Goal: Task Accomplishment & Management: Manage account settings

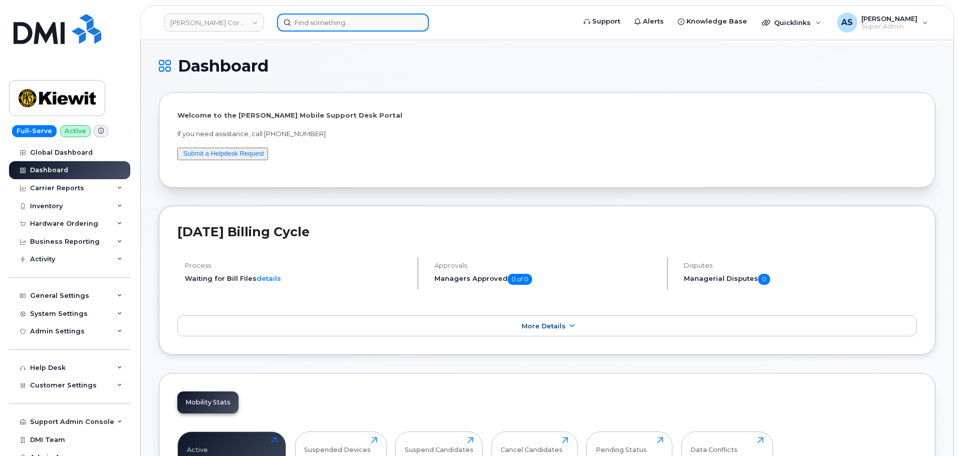
click at [320, 23] on input at bounding box center [353, 23] width 152 height 18
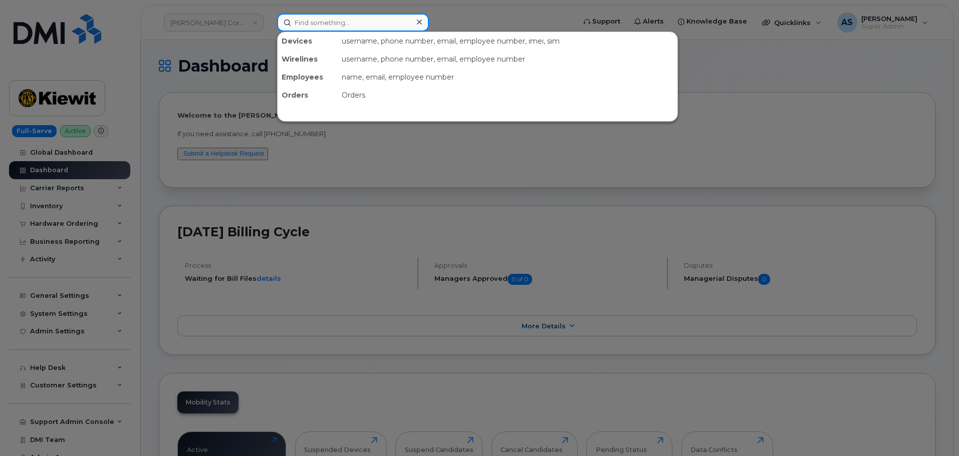
paste input "5512849393"
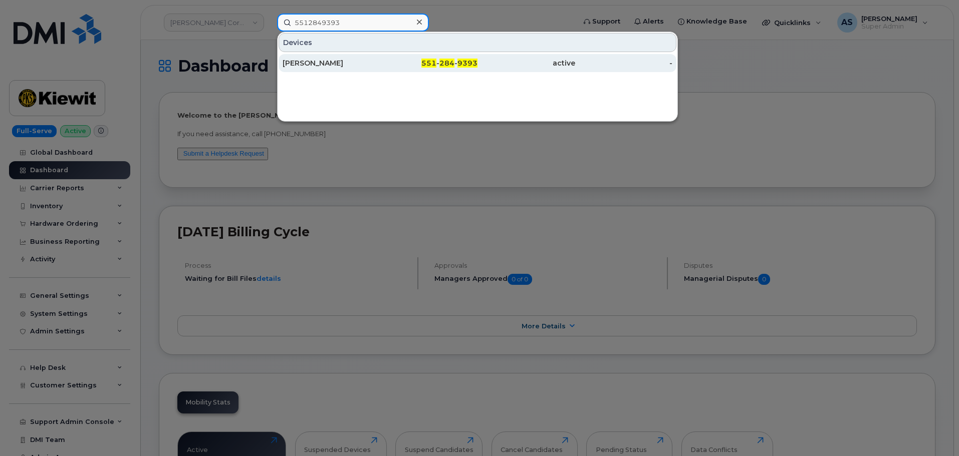
type input "5512849393"
click at [334, 66] on div "EVAN VONA" at bounding box center [332, 63] width 98 height 10
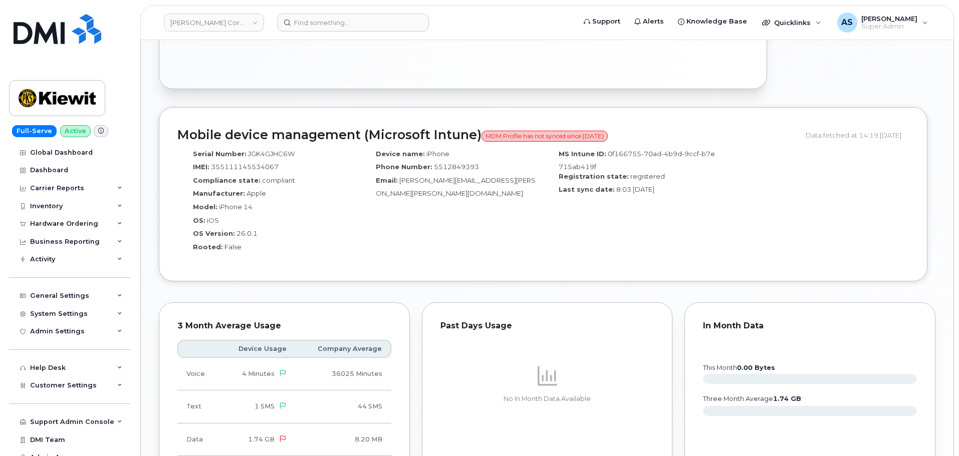
scroll to position [952, 0]
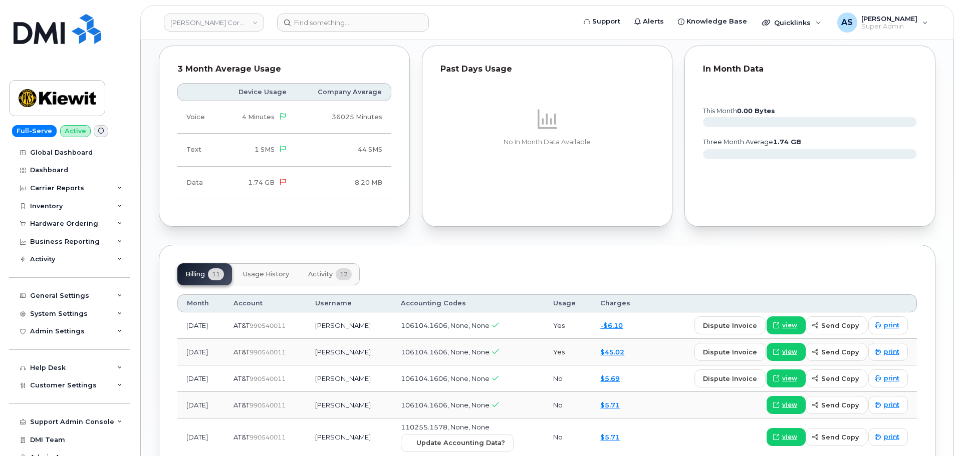
click at [331, 270] on span "Activity" at bounding box center [320, 274] width 25 height 8
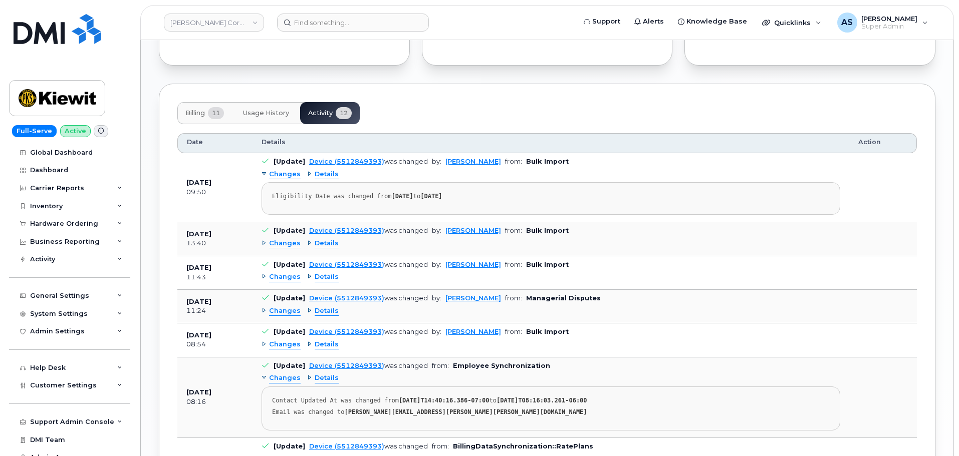
scroll to position [1102, 0]
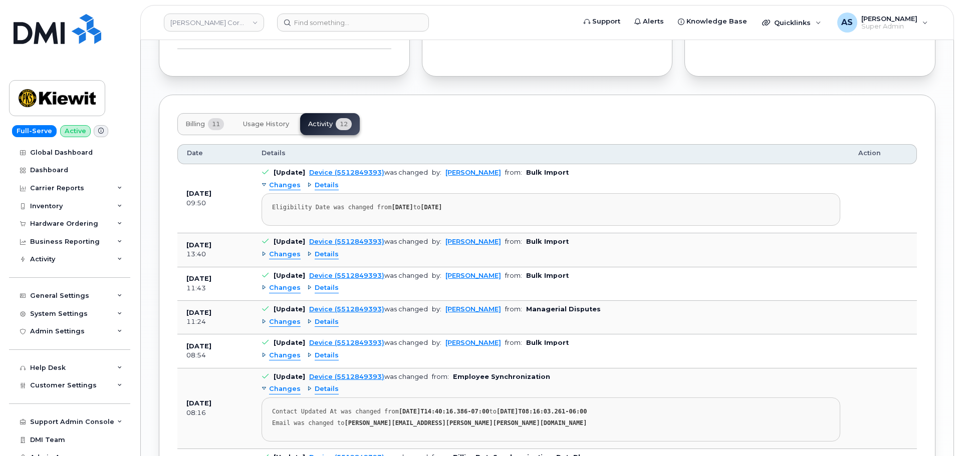
click at [288, 318] on span "Changes" at bounding box center [285, 323] width 32 height 10
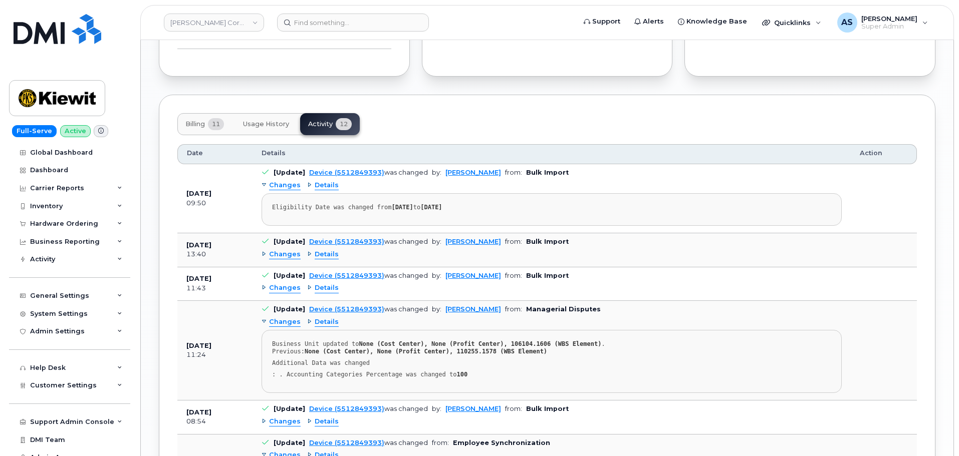
click at [321, 318] on span "Details" at bounding box center [327, 323] width 24 height 10
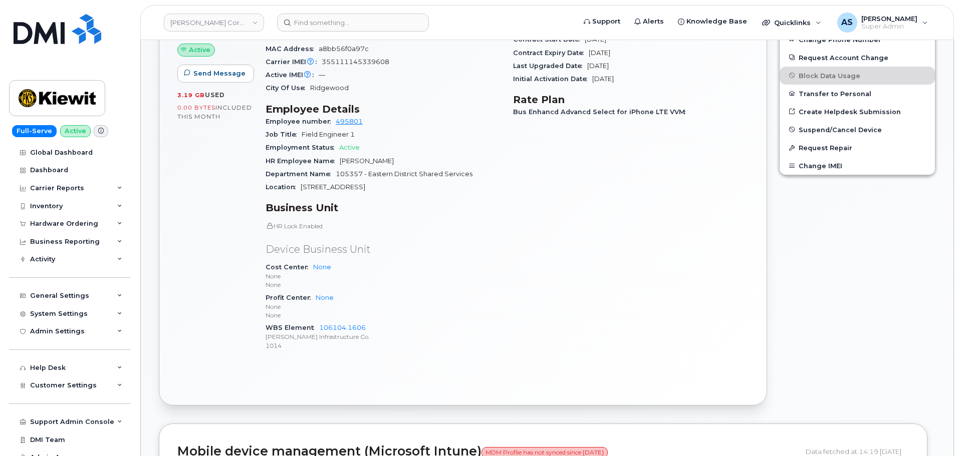
scroll to position [401, 0]
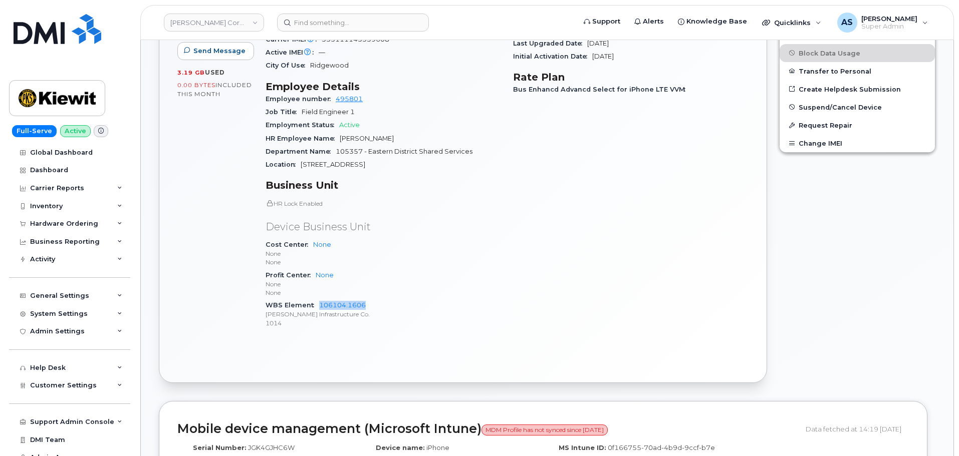
drag, startPoint x: 373, startPoint y: 298, endPoint x: 319, endPoint y: 300, distance: 53.6
click at [319, 300] on div "WBS Element 106104.1606 [PERSON_NAME] Infrastructure Co. 1014" at bounding box center [382, 314] width 235 height 31
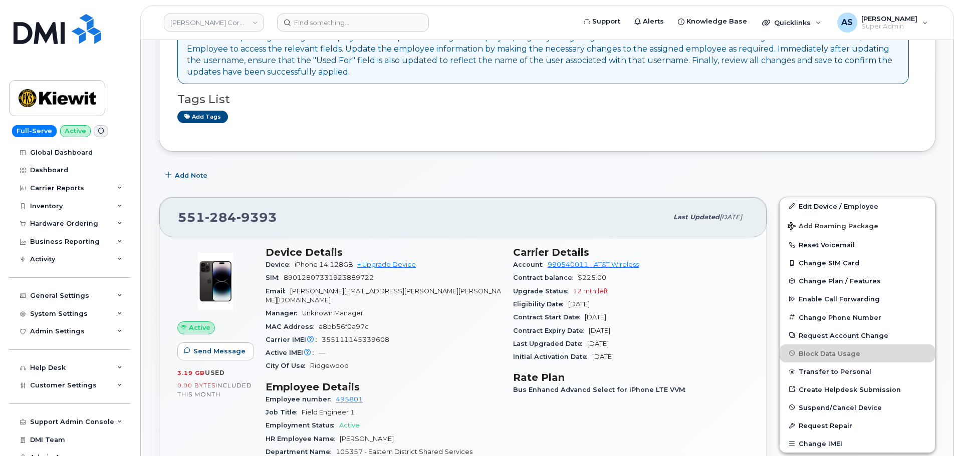
scroll to position [150, 0]
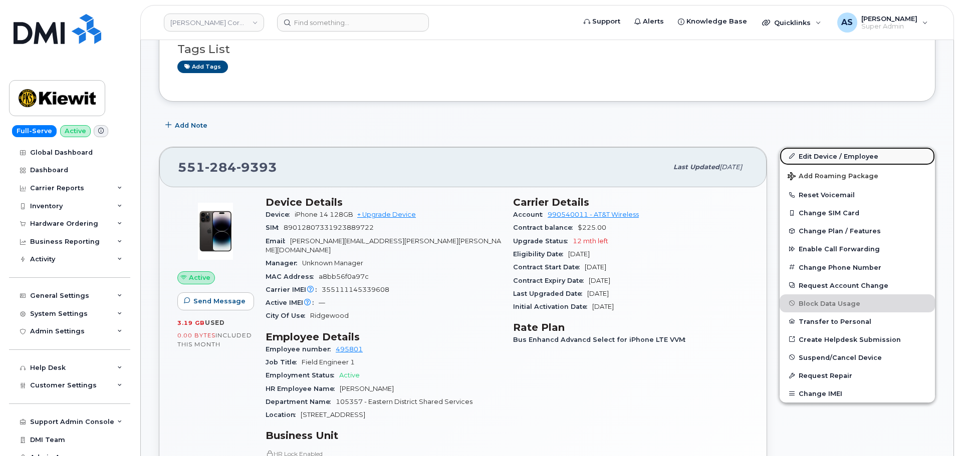
click at [813, 154] on link "Edit Device / Employee" at bounding box center [856, 156] width 155 height 18
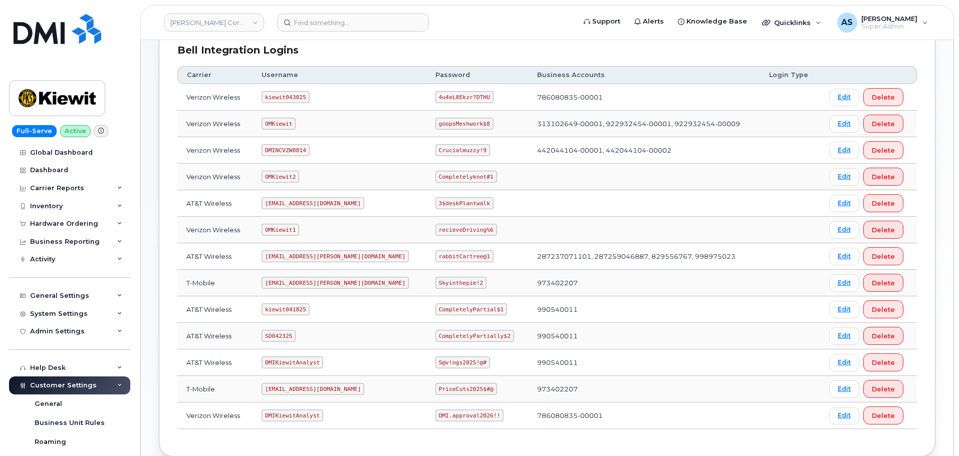
scroll to position [200, 0]
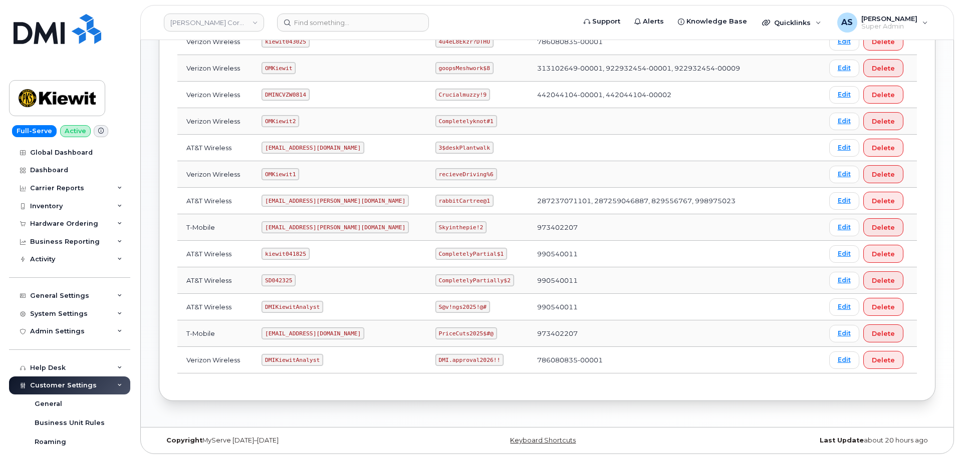
click at [299, 252] on code "kiewit041825" at bounding box center [285, 254] width 48 height 12
click at [298, 252] on code "kiewit041825" at bounding box center [285, 254] width 48 height 12
copy code "kiewit041825"
click at [436, 254] on code "CompletelyPartial$1" at bounding box center [471, 254] width 72 height 12
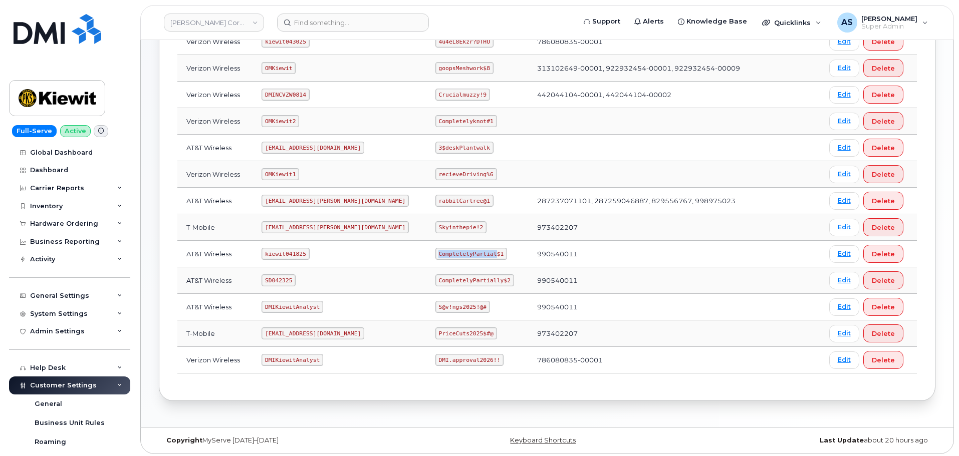
click at [436, 254] on code "CompletelyPartial$1" at bounding box center [471, 254] width 72 height 12
click at [436, 256] on code "CompletelyPartial$1" at bounding box center [471, 254] width 72 height 12
click at [436, 254] on code "CompletelyPartial$1" at bounding box center [471, 254] width 72 height 12
click at [436, 252] on code "CompletelyPartial$1" at bounding box center [471, 254] width 72 height 12
copy code "CompletelyPartial$1"
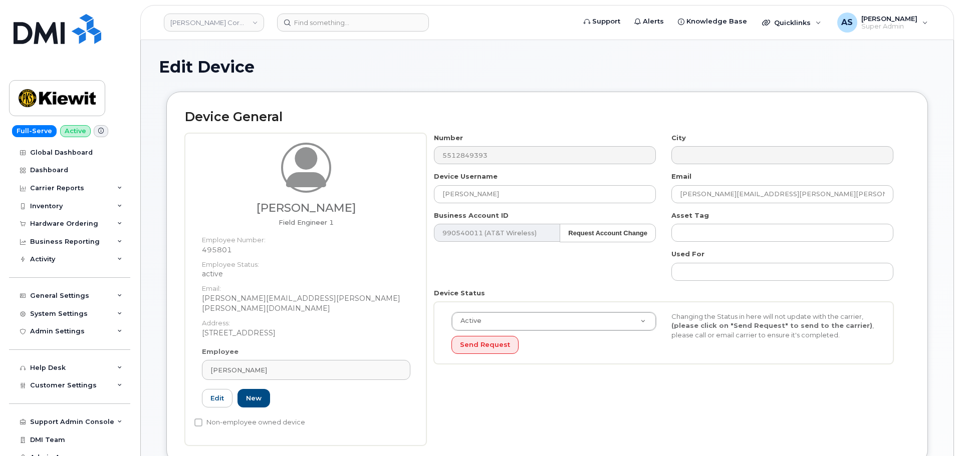
drag, startPoint x: 356, startPoint y: 206, endPoint x: 259, endPoint y: 209, distance: 96.7
click at [259, 209] on h3 "Salvatore Lindh" at bounding box center [306, 208] width 208 height 13
copy h3 "Salvatore Lindh"
drag, startPoint x: 491, startPoint y: 190, endPoint x: 316, endPoint y: 181, distance: 175.6
click at [315, 178] on div "Salvatore Lindh Field Engineer 1 Employee Number: 495801 Employee Status: activ…" at bounding box center [547, 289] width 724 height 313
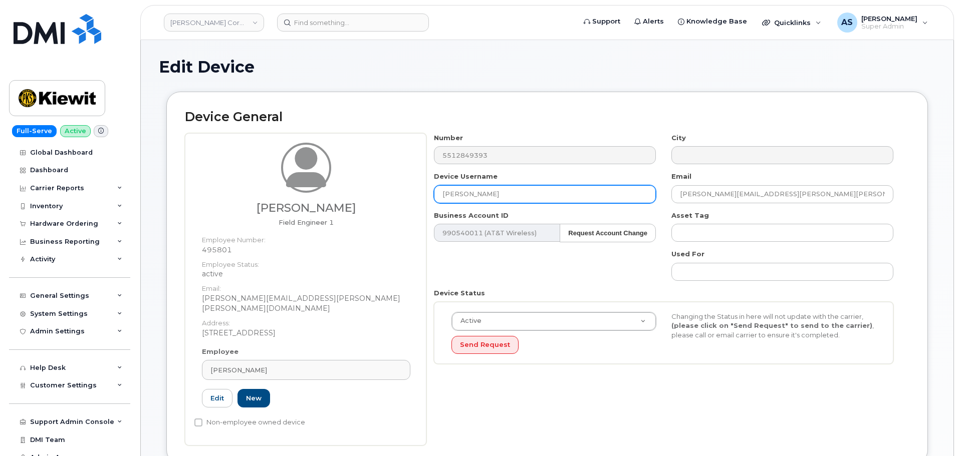
paste input "Salvatore Lindh"
type input "Salvatore Lindh"
click at [505, 257] on div "Number 5512849393 City Device Username Salvatore Lindh Email SALVATORE.LINDH@KI…" at bounding box center [663, 252] width 475 height 239
drag, startPoint x: 311, startPoint y: 205, endPoint x: 285, endPoint y: 206, distance: 26.1
click at [283, 206] on h3 "[PERSON_NAME]" at bounding box center [306, 208] width 208 height 13
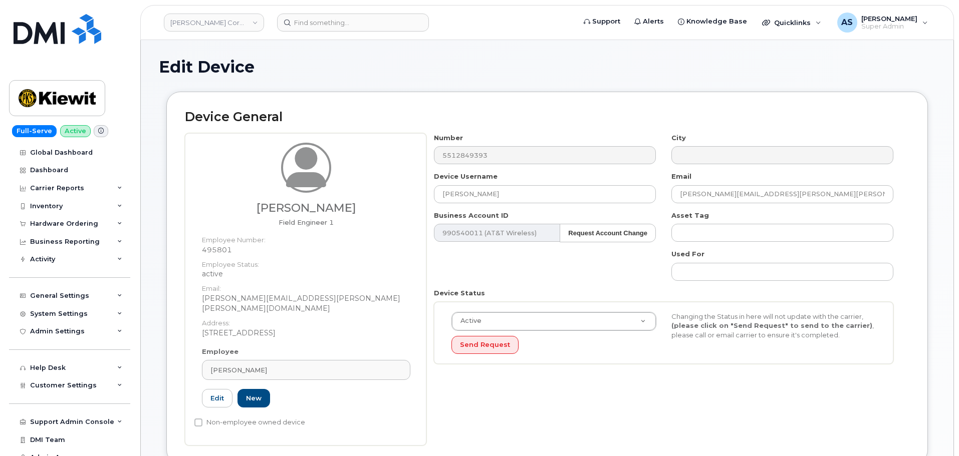
click at [315, 208] on h3 "[PERSON_NAME]" at bounding box center [306, 208] width 208 height 13
drag, startPoint x: 313, startPoint y: 208, endPoint x: 255, endPoint y: 207, distance: 57.6
click at [254, 207] on h3 "[PERSON_NAME]" at bounding box center [306, 208] width 208 height 13
copy h3 "Salvatore"
drag, startPoint x: 351, startPoint y: 209, endPoint x: 319, endPoint y: 203, distance: 32.7
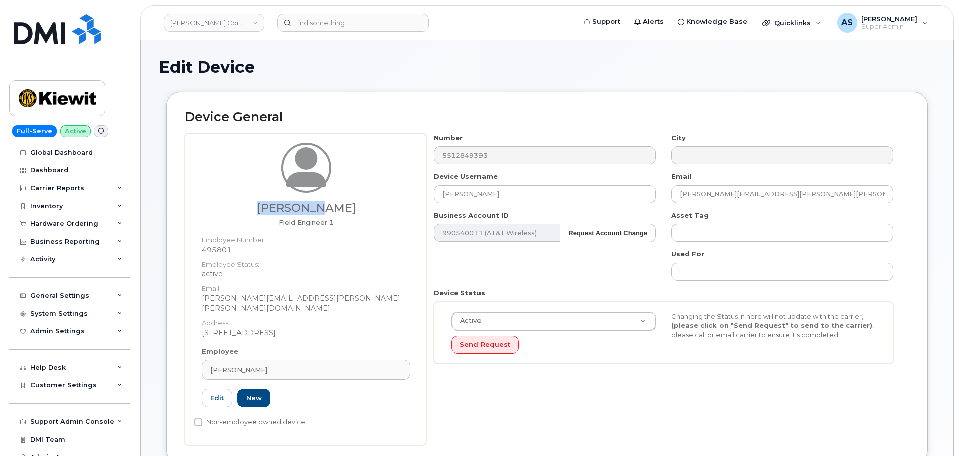
click at [319, 203] on h3 "[PERSON_NAME]" at bounding box center [306, 208] width 208 height 13
copy h3 "Lindh"
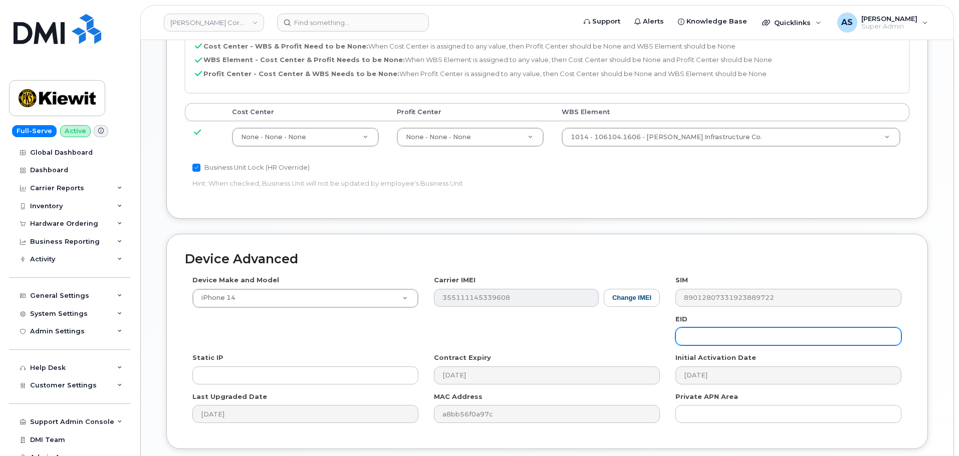
scroll to position [573, 0]
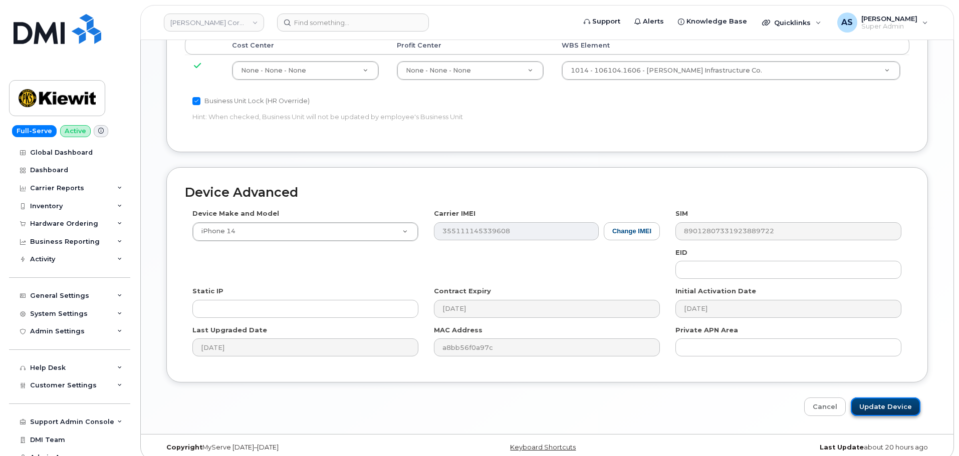
click at [875, 398] on input "Update Device" at bounding box center [886, 407] width 70 height 19
type input "Saving..."
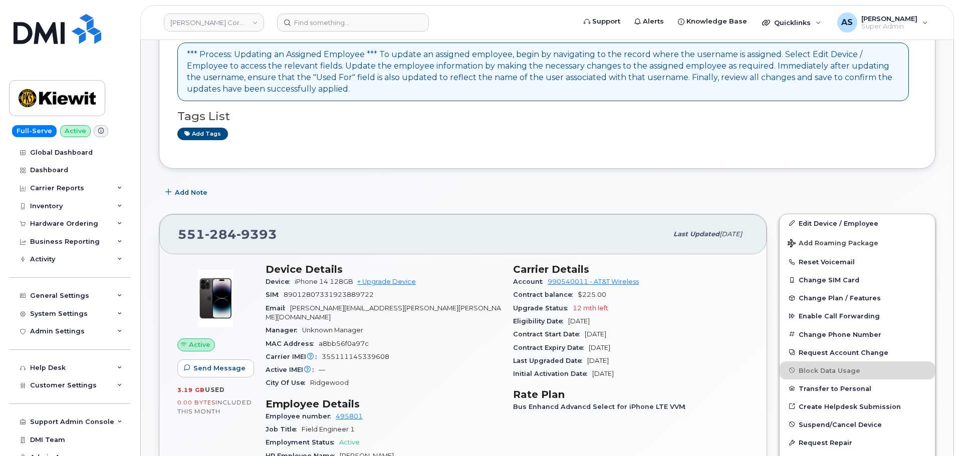
scroll to position [351, 0]
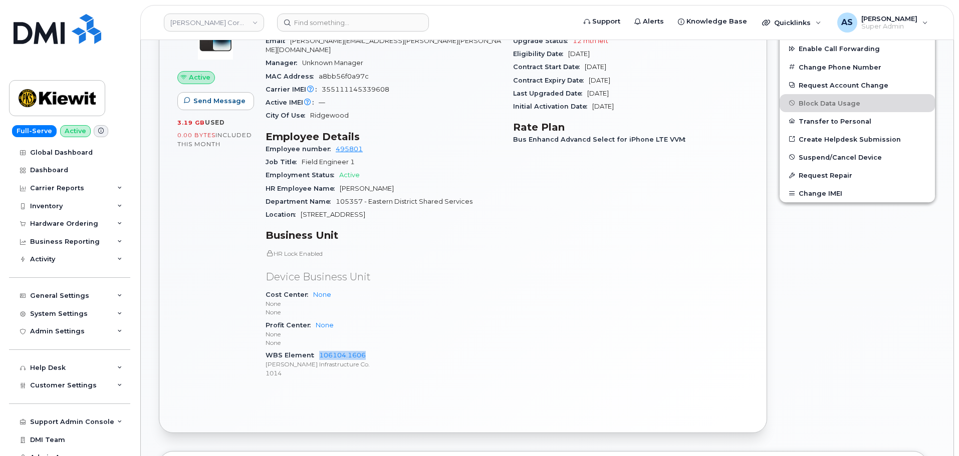
drag, startPoint x: 316, startPoint y: 348, endPoint x: 366, endPoint y: 344, distance: 50.2
click at [365, 349] on div "WBS Element 106104.1606 [PERSON_NAME] Infrastructure Co. 1014" at bounding box center [382, 364] width 235 height 31
copy link "106104.1606"
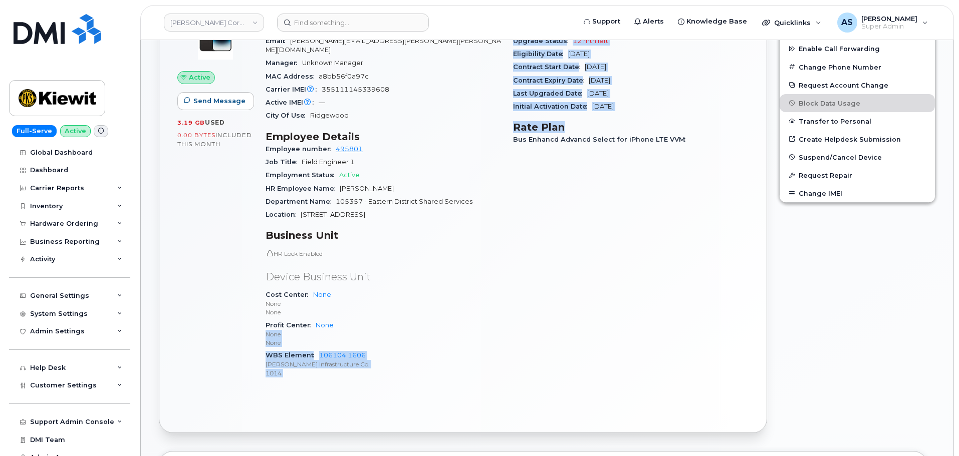
drag, startPoint x: 513, startPoint y: 322, endPoint x: 505, endPoint y: 317, distance: 9.7
click at [505, 317] on div "Device Details Device iPhone 14 128GB + Upgrade Device SIM [TECHNICAL_ID] Email…" at bounding box center [506, 192] width 495 height 404
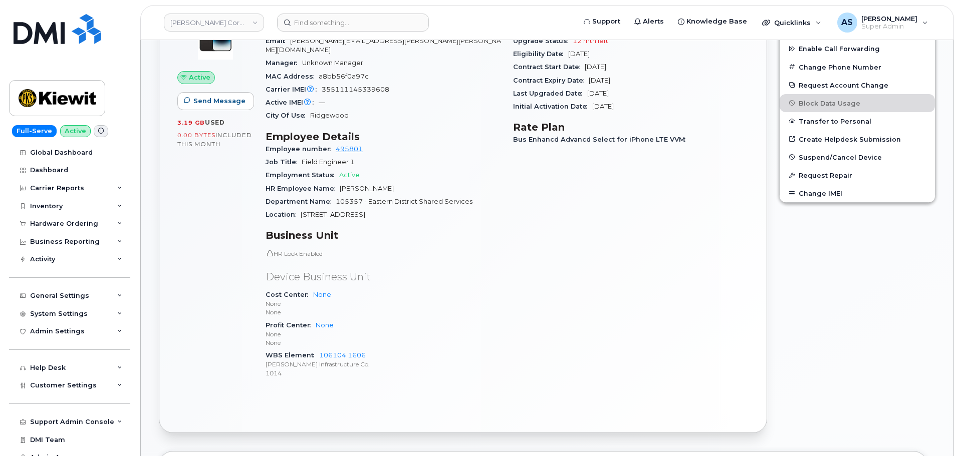
drag, startPoint x: 592, startPoint y: 265, endPoint x: 586, endPoint y: 265, distance: 6.5
click at [592, 264] on div "Carrier Details Account 990540011 - AT&T Wireless Contract balance $225.00 Upgr…" at bounding box center [630, 192] width 247 height 404
click at [76, 293] on div "General Settings" at bounding box center [59, 296] width 59 height 8
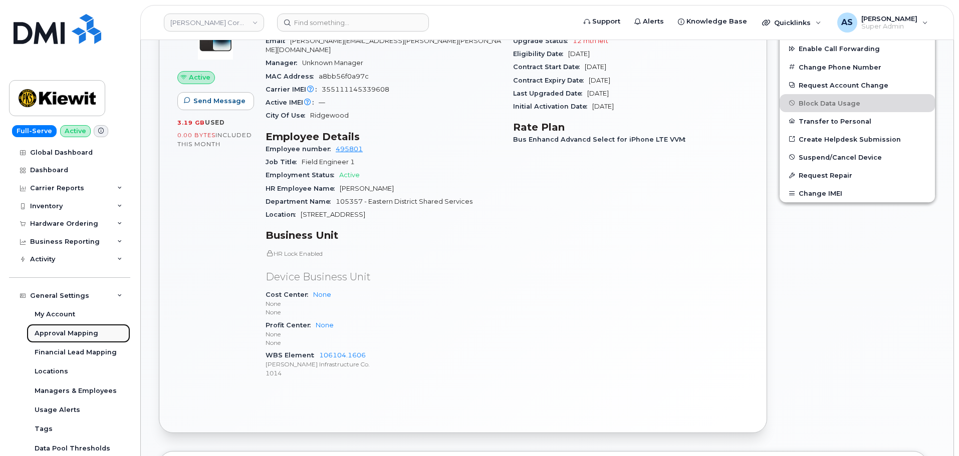
click at [71, 327] on link "Approval Mapping" at bounding box center [79, 333] width 104 height 19
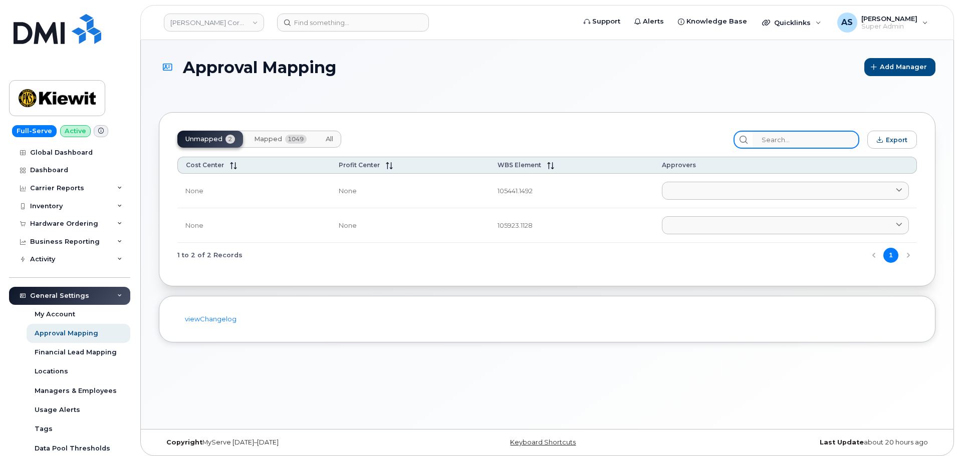
click at [796, 143] on input "search" at bounding box center [805, 140] width 107 height 18
paste input "106104.1606"
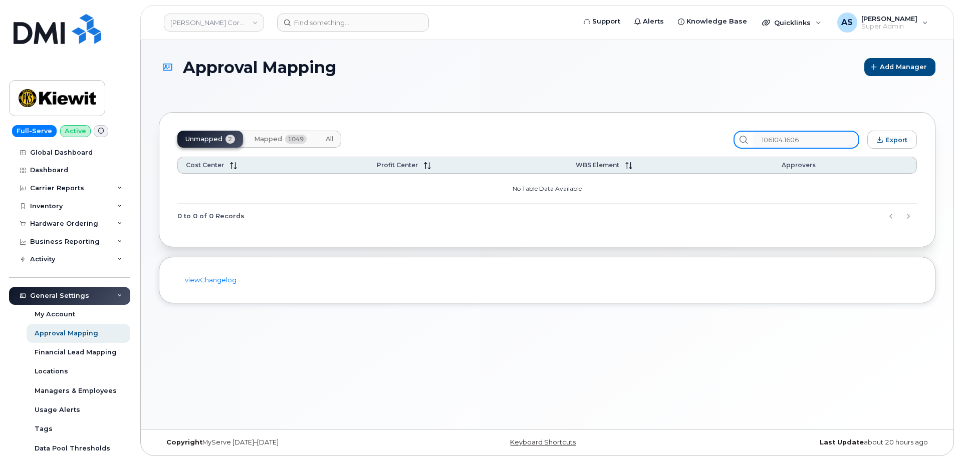
type input "106104.1606"
click at [280, 144] on button "Mapped 1049" at bounding box center [280, 139] width 69 height 17
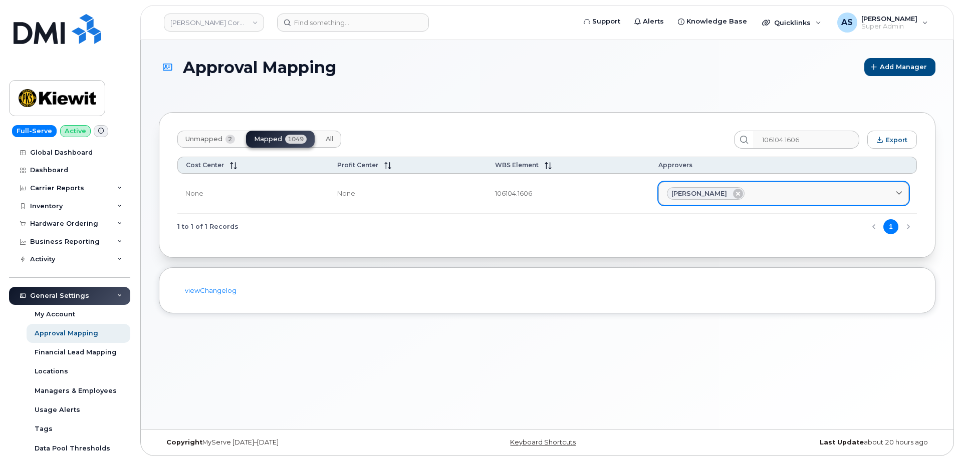
drag, startPoint x: 672, startPoint y: 195, endPoint x: 691, endPoint y: 196, distance: 19.6
click at [691, 196] on span "[PERSON_NAME]" at bounding box center [699, 194] width 56 height 10
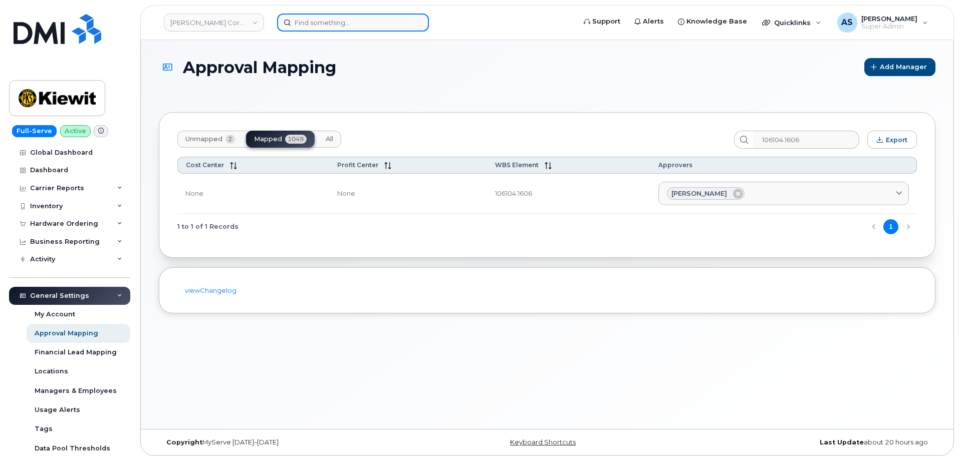
click at [323, 25] on input at bounding box center [353, 23] width 152 height 18
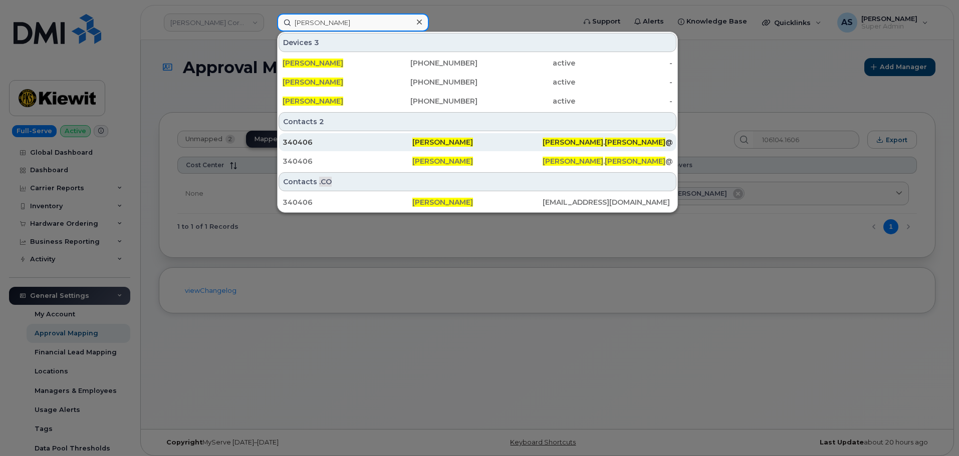
type input "PaTRICK LOECHER"
click at [379, 143] on div "340406" at bounding box center [348, 142] width 130 height 10
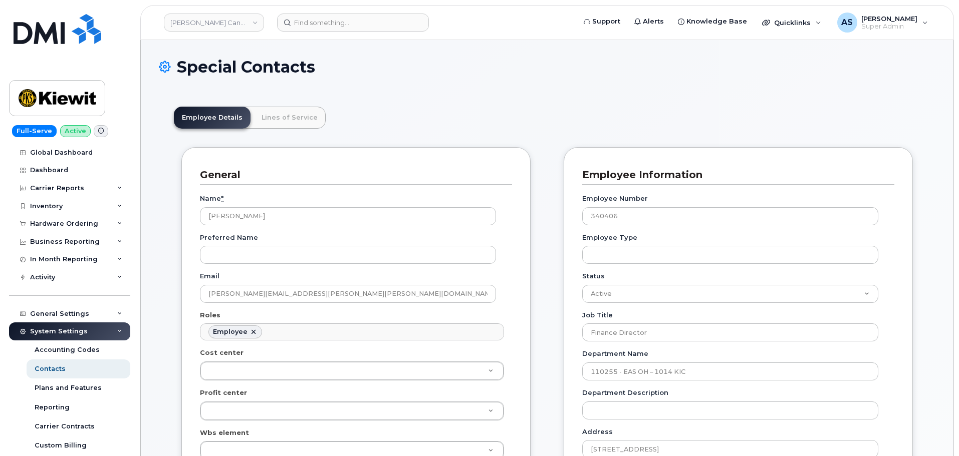
scroll to position [30, 0]
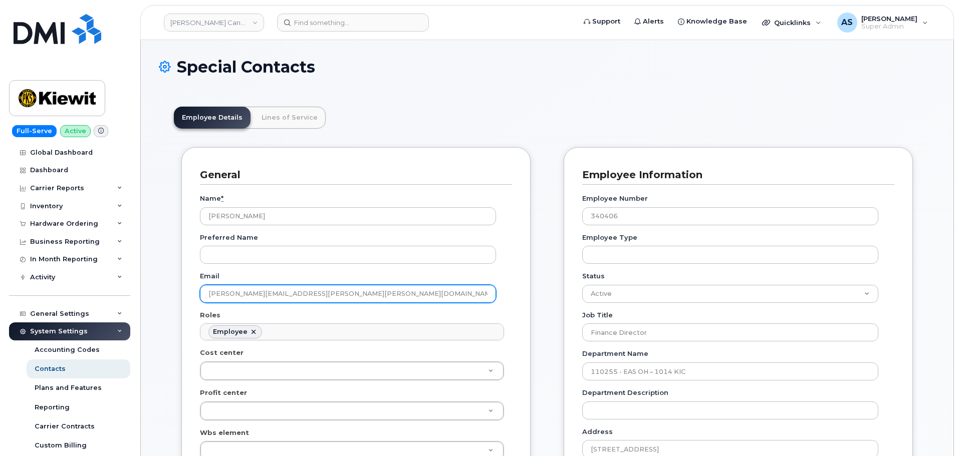
drag, startPoint x: 329, startPoint y: 294, endPoint x: 111, endPoint y: 289, distance: 218.0
